Goal: Check status: Check status

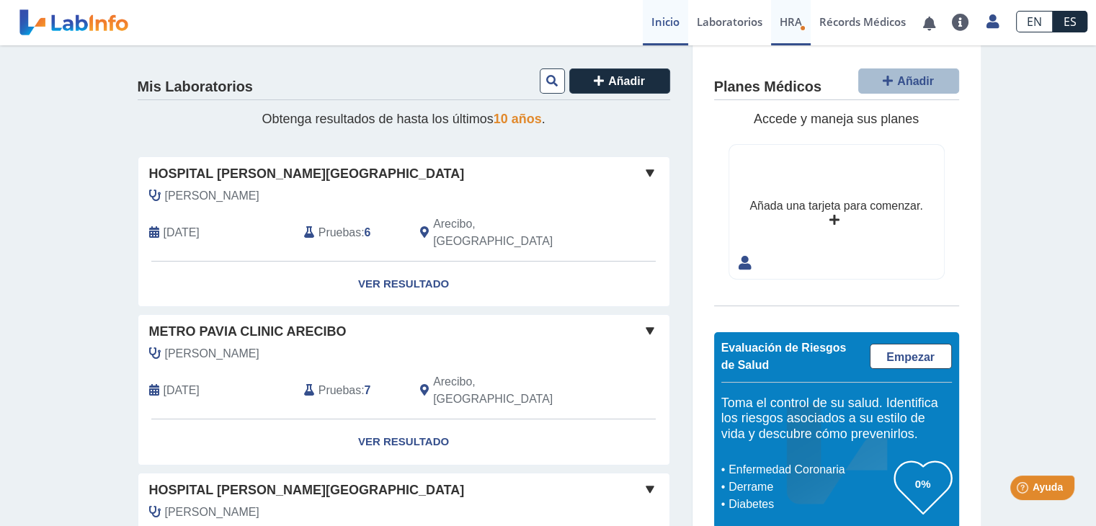
click at [787, 21] on span "HRA" at bounding box center [791, 21] width 22 height 14
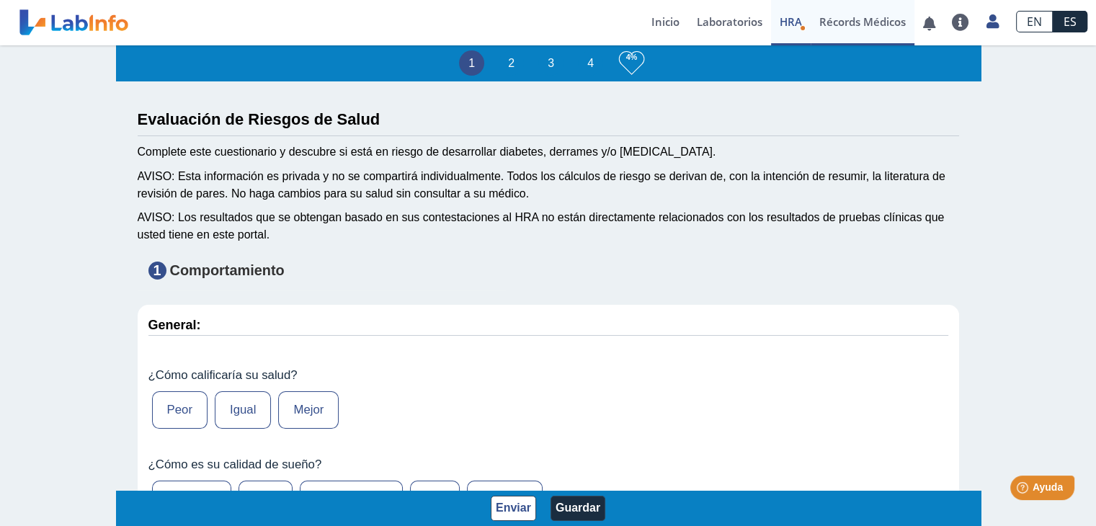
click at [850, 22] on link "Récords Médicos" at bounding box center [863, 22] width 104 height 45
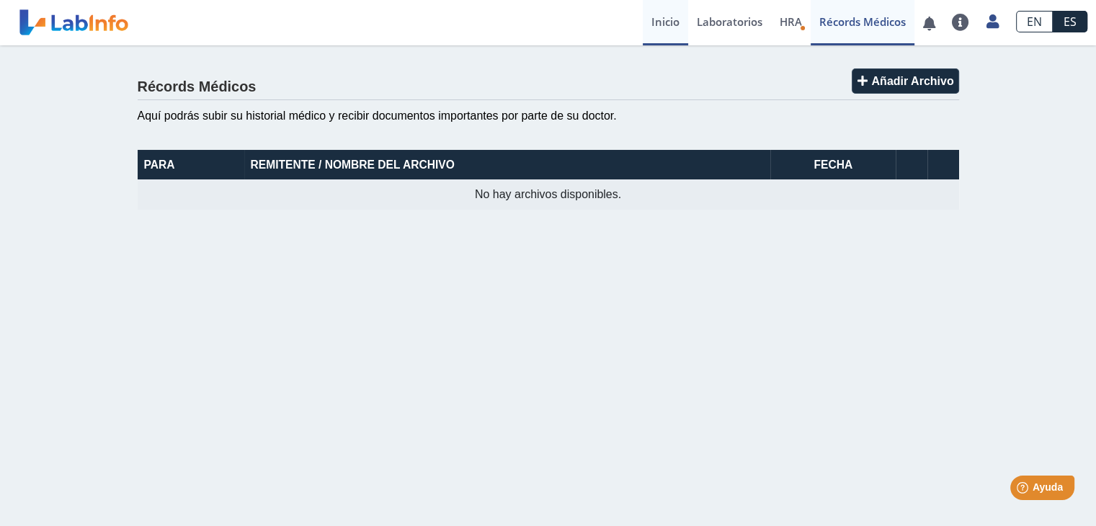
click at [672, 18] on link "Inicio" at bounding box center [665, 22] width 45 height 45
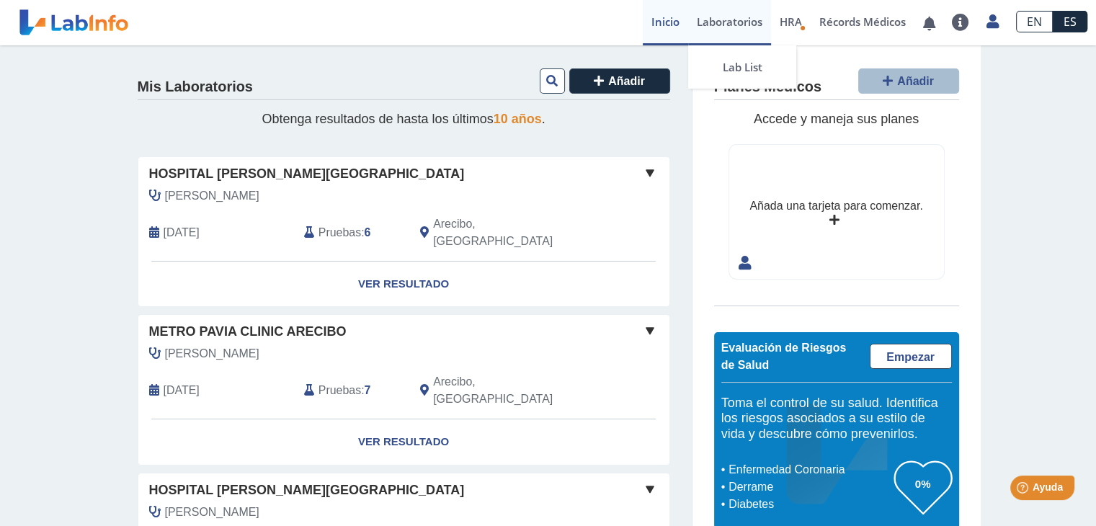
click at [721, 27] on link "Laboratorios" at bounding box center [729, 22] width 83 height 45
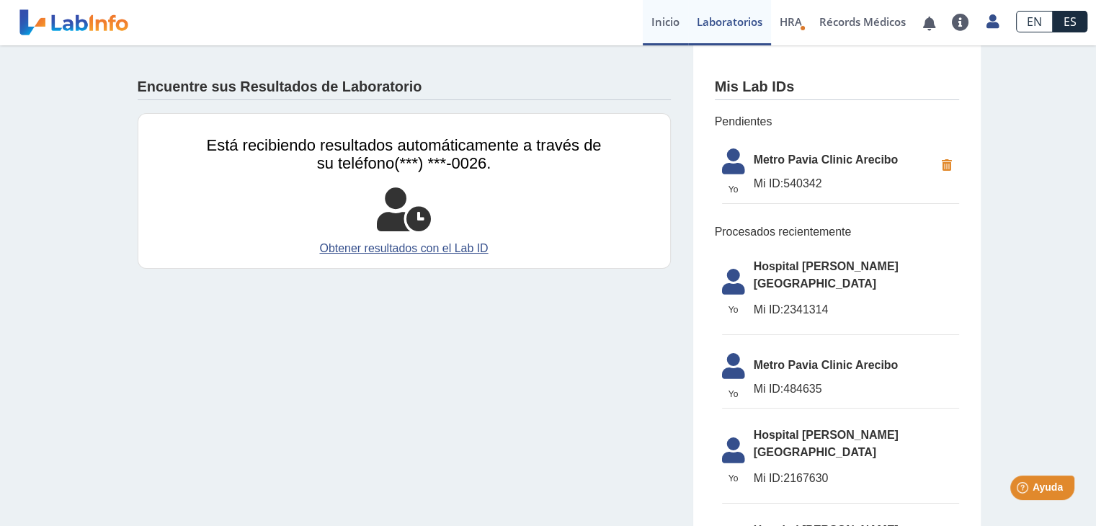
click at [680, 21] on link "Inicio" at bounding box center [665, 22] width 45 height 45
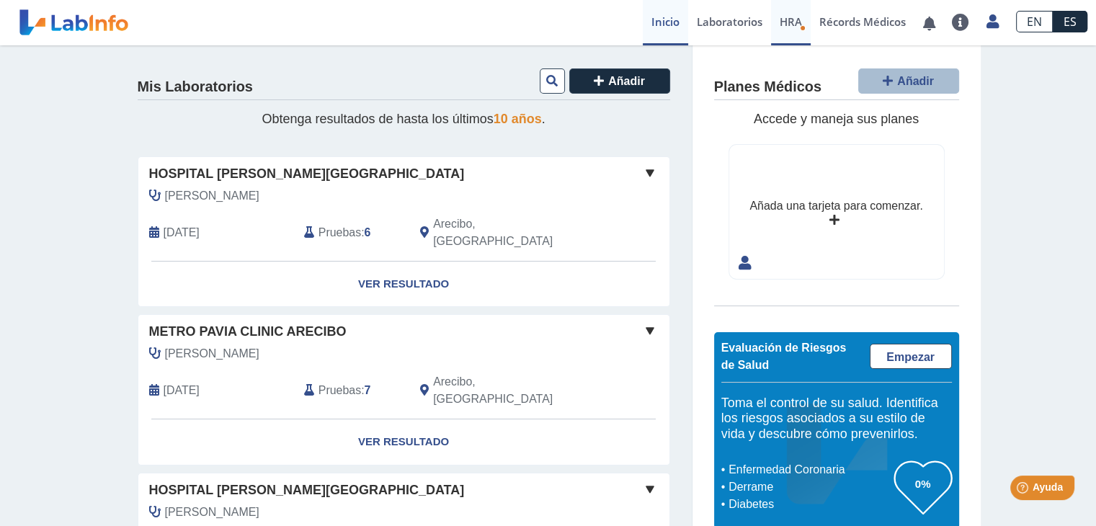
click at [786, 24] on span "HRA" at bounding box center [791, 21] width 22 height 14
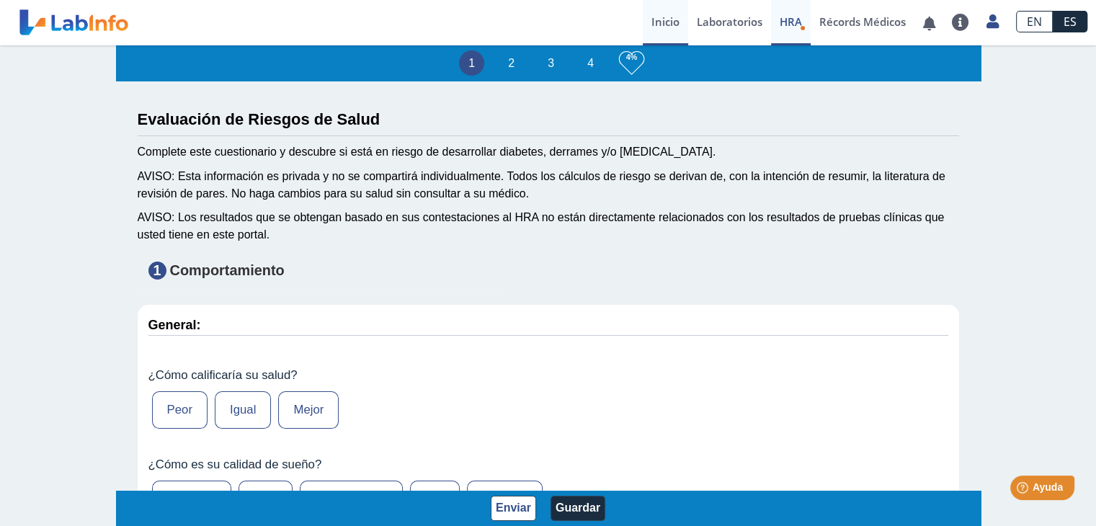
click at [659, 22] on link "Inicio" at bounding box center [665, 22] width 45 height 45
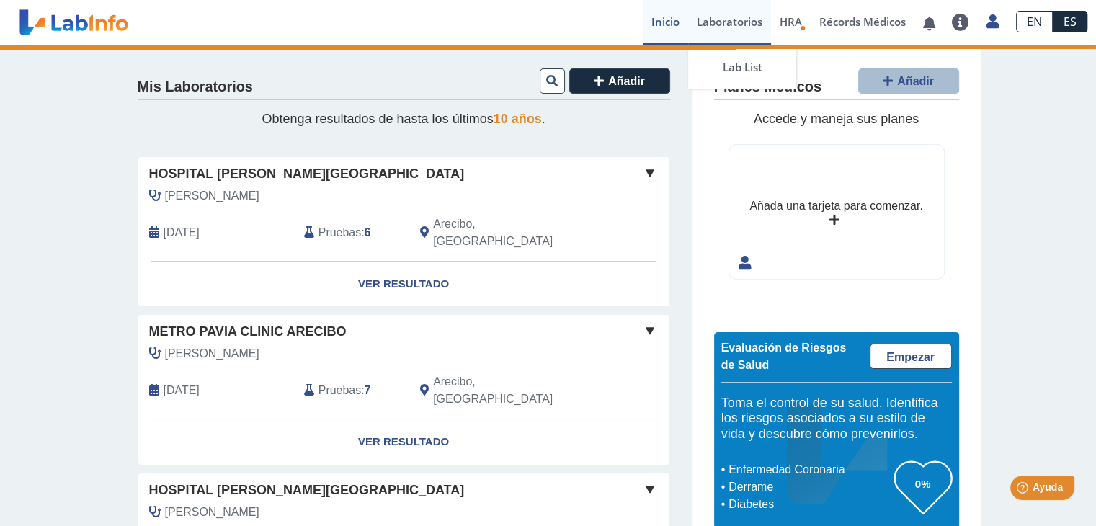
click at [719, 24] on link "Laboratorios" at bounding box center [729, 22] width 83 height 45
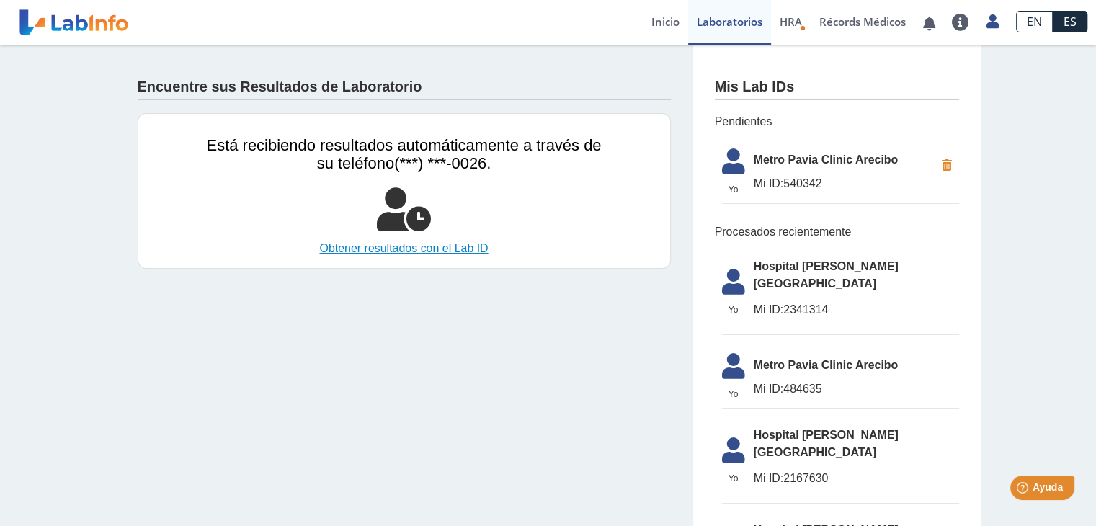
click at [418, 249] on link "Obtener resultados con el Lab ID" at bounding box center [404, 248] width 395 height 17
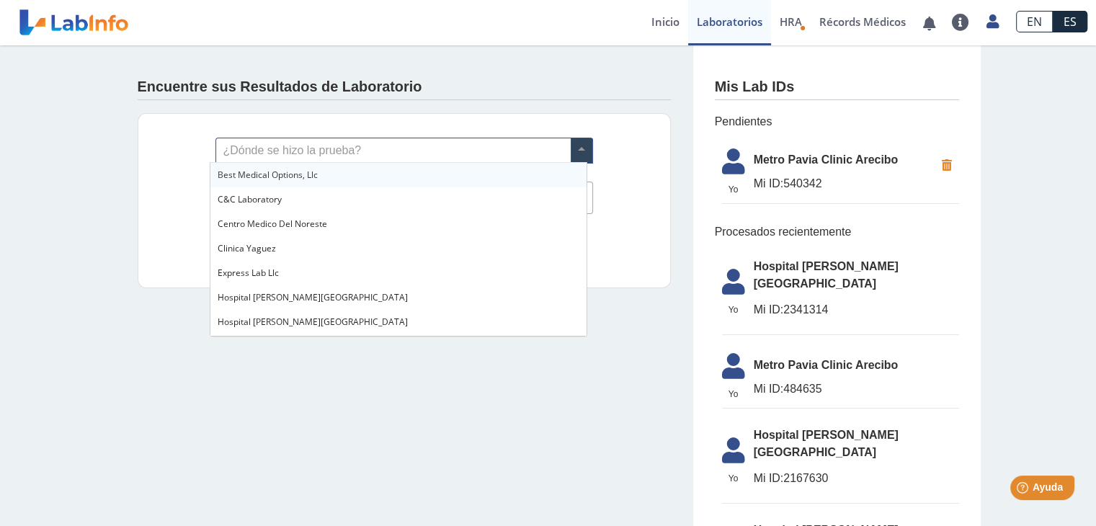
click at [326, 145] on input "text" at bounding box center [404, 150] width 376 height 25
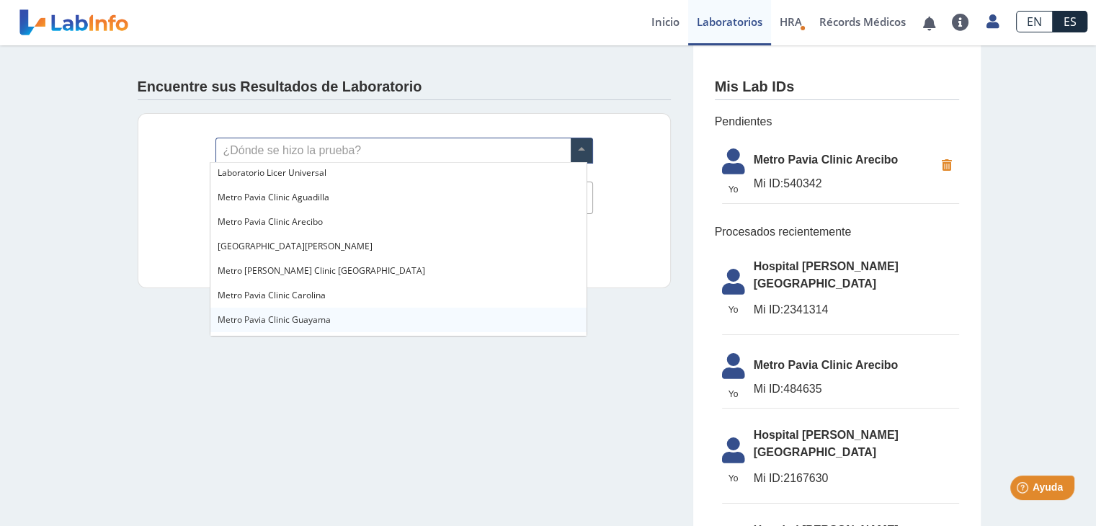
scroll to position [886, 0]
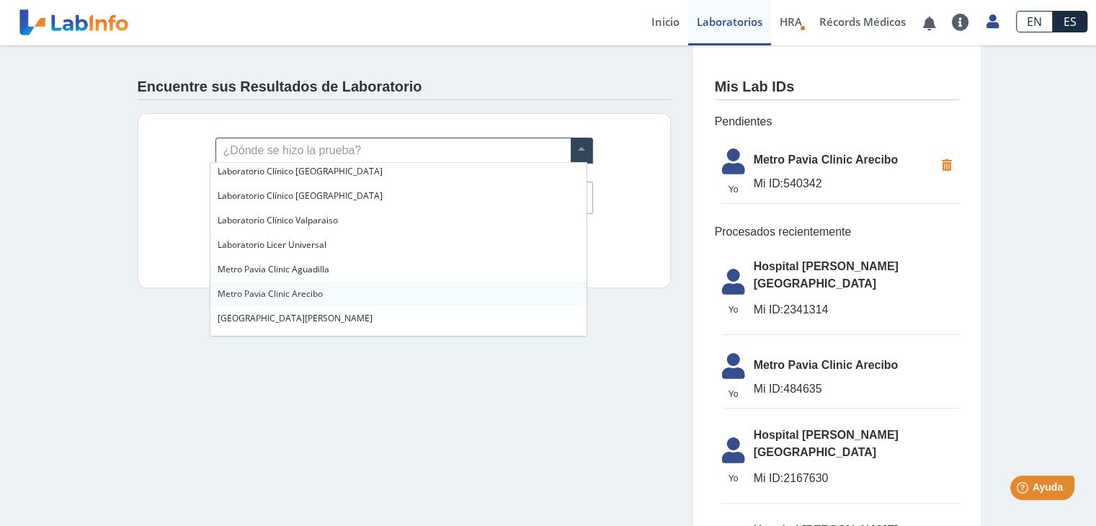
click at [280, 290] on span "Metro Pavia Clinic Arecibo" at bounding box center [270, 294] width 105 height 12
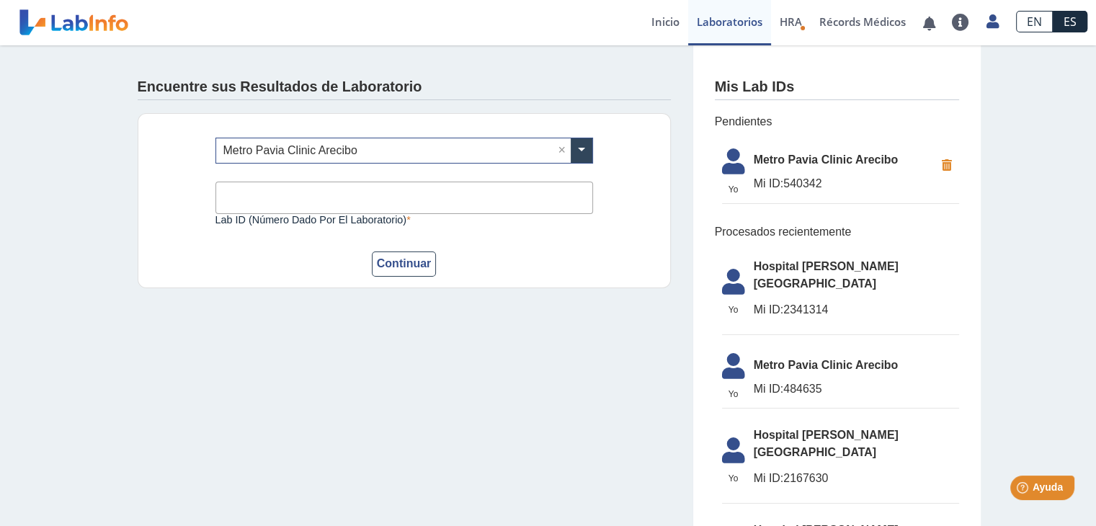
click at [288, 195] on input "Lab ID (número dado por el laboratorio)" at bounding box center [404, 198] width 378 height 32
type input "540342"
click at [391, 272] on button "Continuar" at bounding box center [404, 264] width 65 height 25
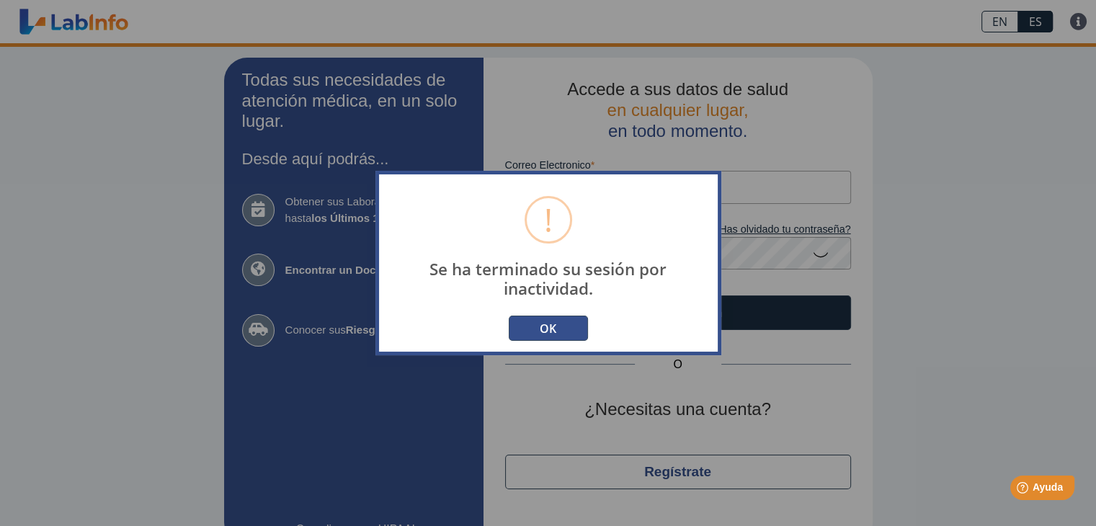
type input "[EMAIL_ADDRESS][DOMAIN_NAME]"
